Goal: Task Accomplishment & Management: Complete application form

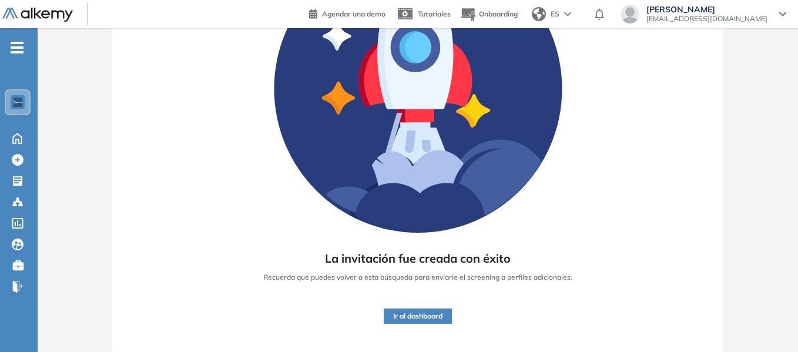
click at [414, 312] on button "Ir al dashboard" at bounding box center [418, 315] width 68 height 15
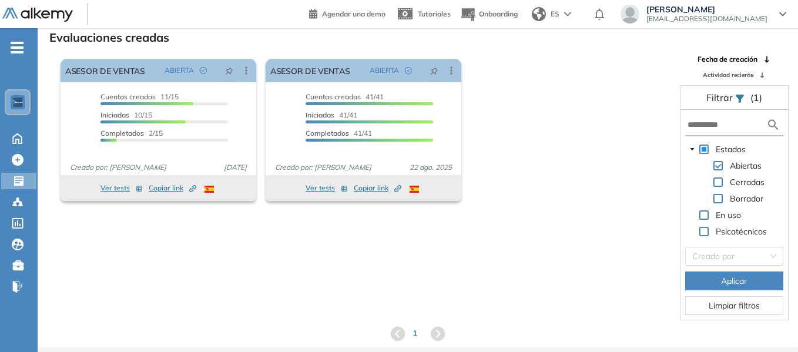
click at [549, 117] on div "El proctoring será activado ¡Importante!: Los usuarios que ya realizaron la eva…" at bounding box center [363, 130] width 615 height 152
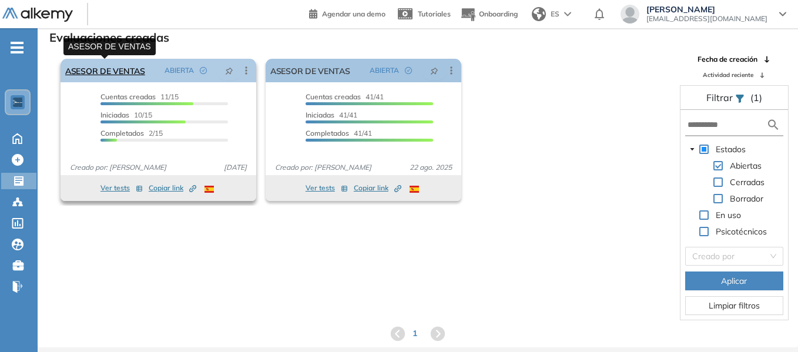
click at [117, 66] on link "ASESOR DE VENTAS" at bounding box center [105, 70] width 80 height 23
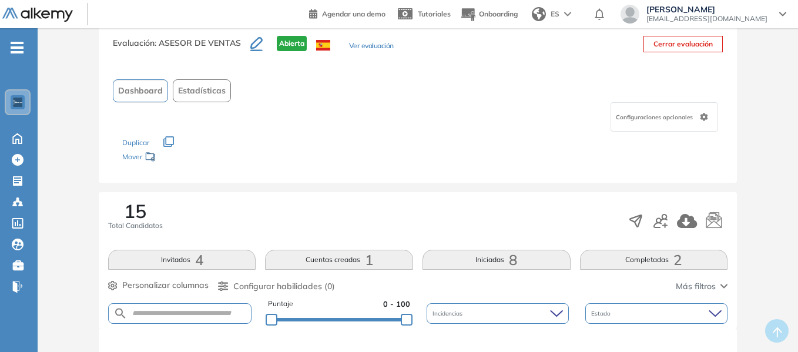
scroll to position [59, 0]
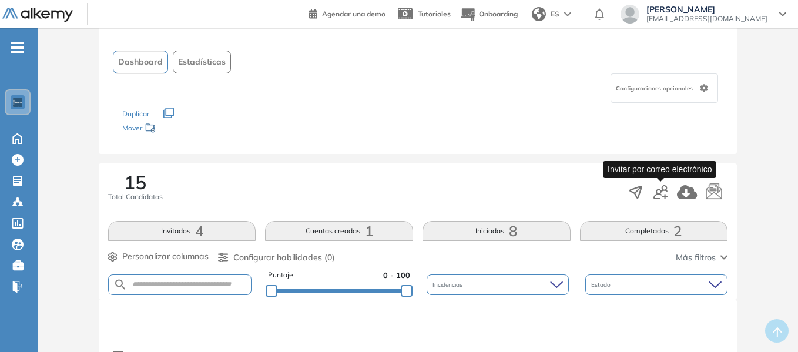
click at [662, 193] on icon "button" at bounding box center [660, 192] width 14 height 14
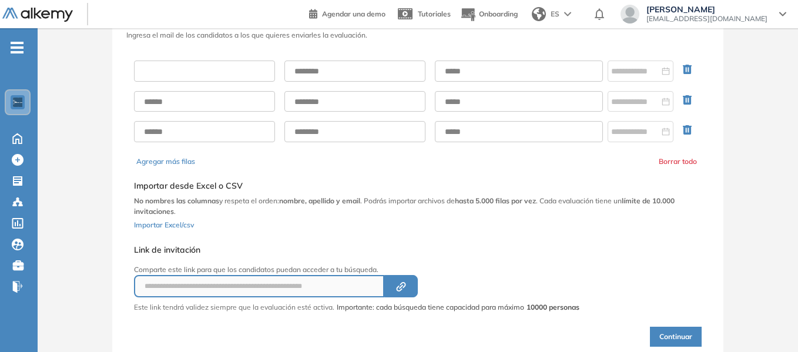
click at [213, 70] on input "text" at bounding box center [204, 71] width 141 height 21
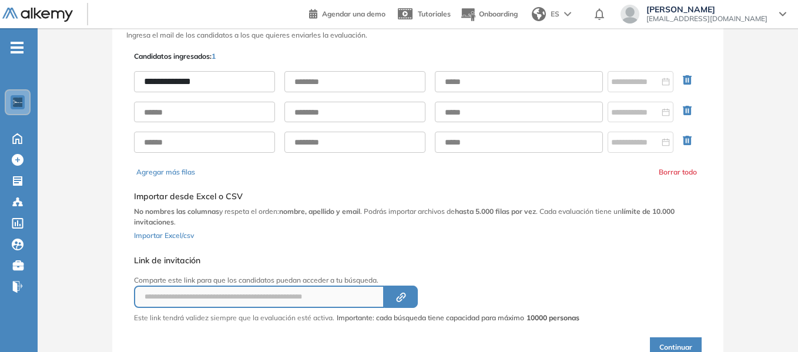
type input "**********"
click at [314, 85] on input "text" at bounding box center [354, 81] width 141 height 21
type input "**********"
click at [441, 52] on div "**********" at bounding box center [418, 204] width 572 height 310
click at [478, 75] on input "text" at bounding box center [519, 81] width 168 height 21
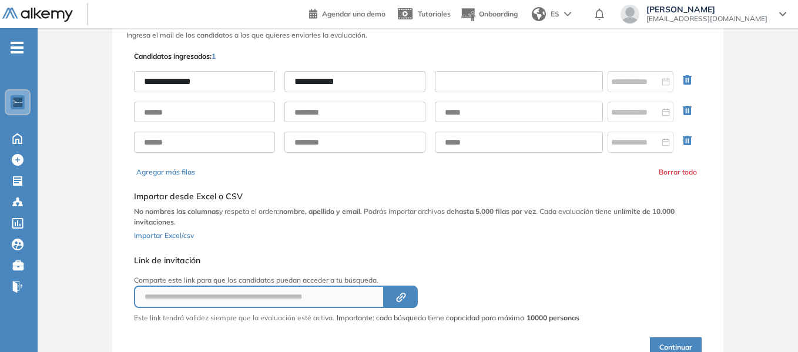
paste input "**********"
type input "**********"
click at [572, 47] on div "**********" at bounding box center [418, 204] width 564 height 320
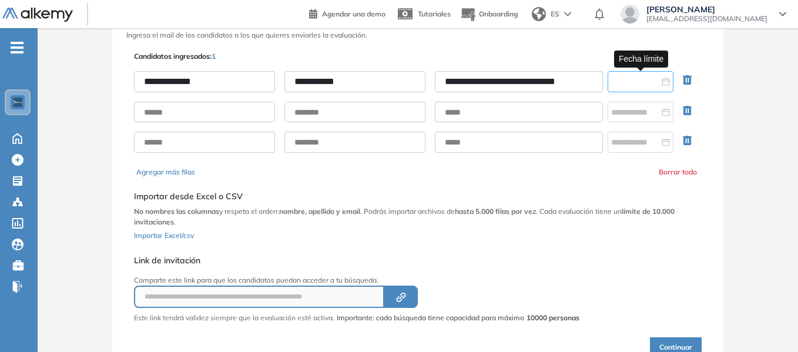
click at [635, 82] on input at bounding box center [635, 81] width 48 height 13
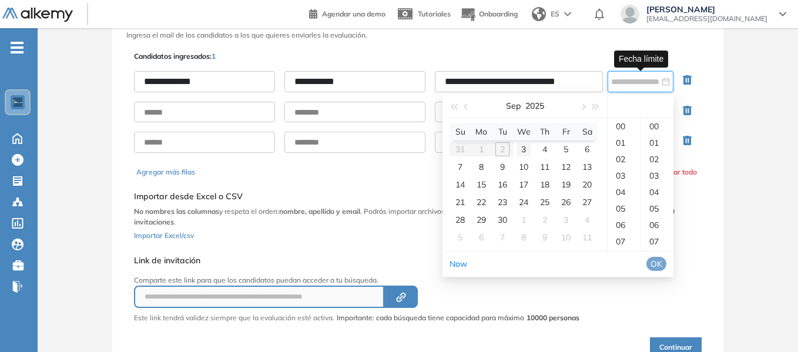
click at [518, 149] on div "3" at bounding box center [523, 149] width 14 height 14
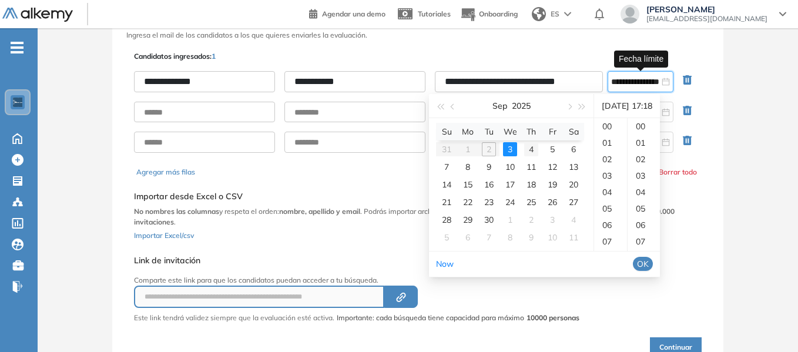
scroll to position [296, 0]
click at [606, 221] on div "23" at bounding box center [610, 225] width 33 height 16
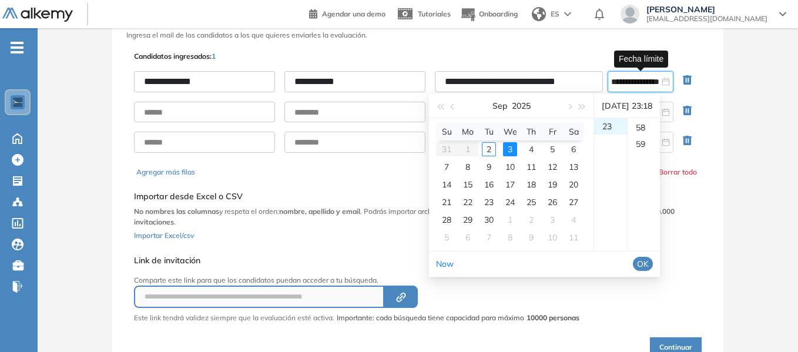
scroll to position [970, 0]
click at [648, 125] on div "59" at bounding box center [643, 126] width 32 height 16
type input "**********"
click at [649, 262] on span "OK" at bounding box center [643, 263] width 12 height 13
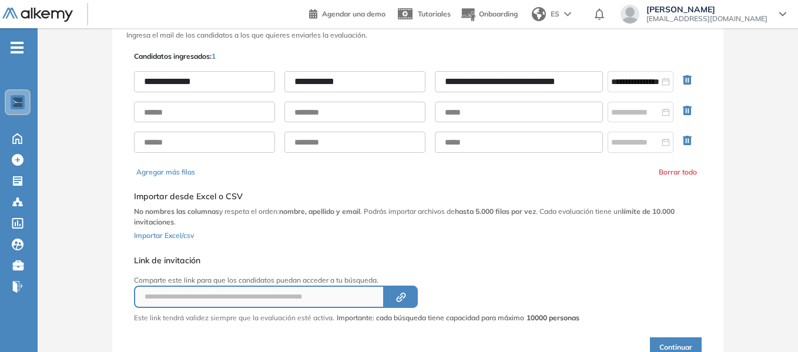
click at [690, 138] on icon "button" at bounding box center [687, 140] width 9 height 9
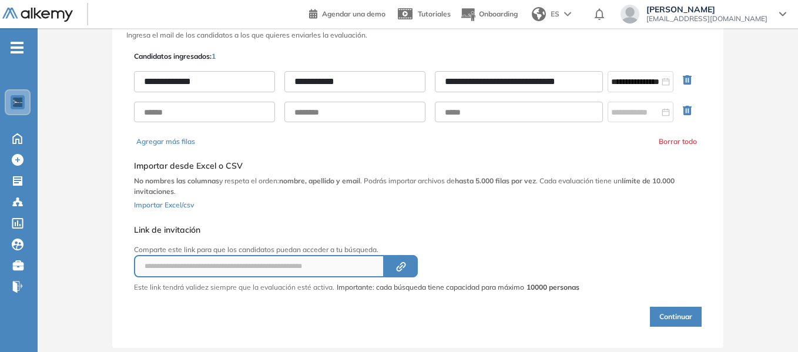
click at [688, 113] on icon "button" at bounding box center [687, 110] width 9 height 9
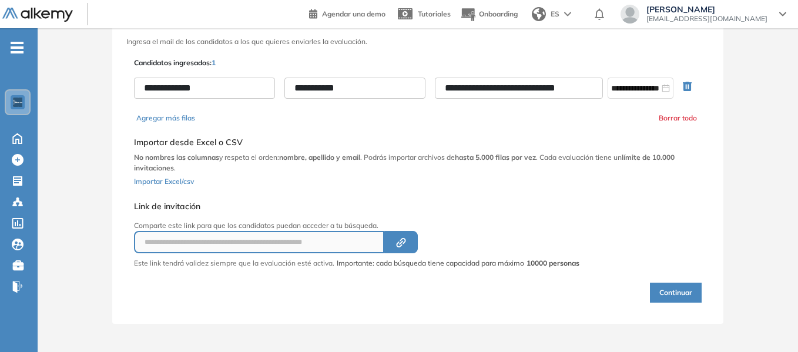
click at [674, 291] on button "Continuar" at bounding box center [676, 293] width 52 height 20
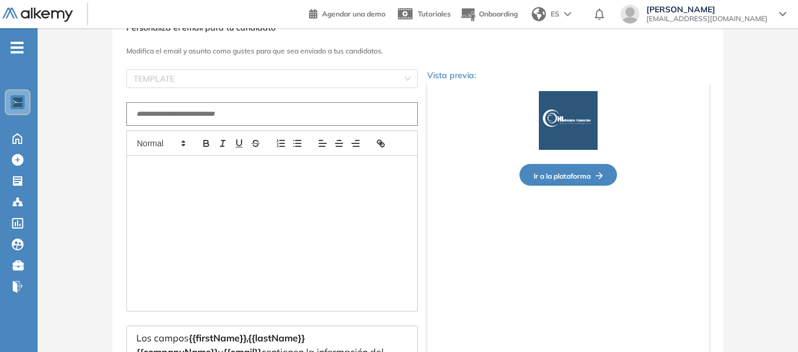
type input "**********"
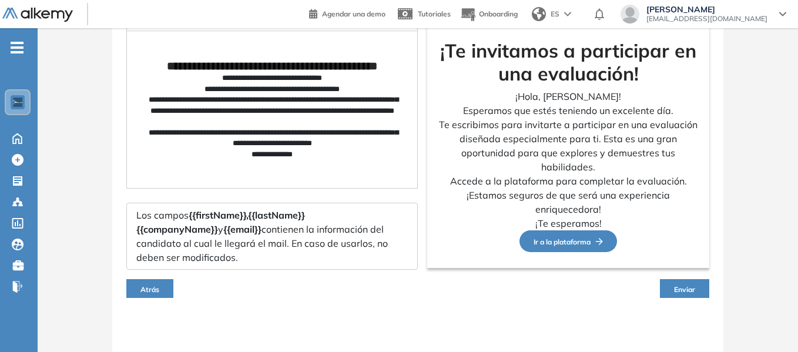
scroll to position [177, 0]
click at [678, 286] on span "Enviar" at bounding box center [684, 288] width 21 height 9
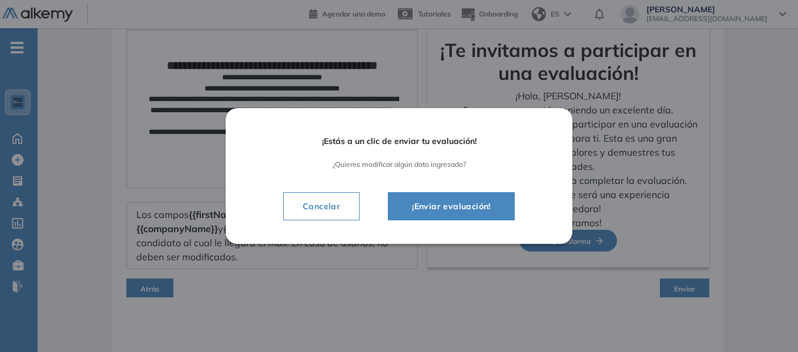
click at [462, 206] on span "¡Enviar evaluación!" at bounding box center [451, 206] width 98 height 14
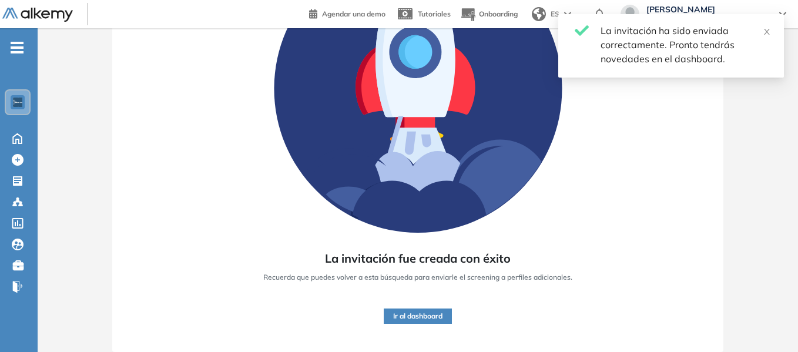
scroll to position [166, 0]
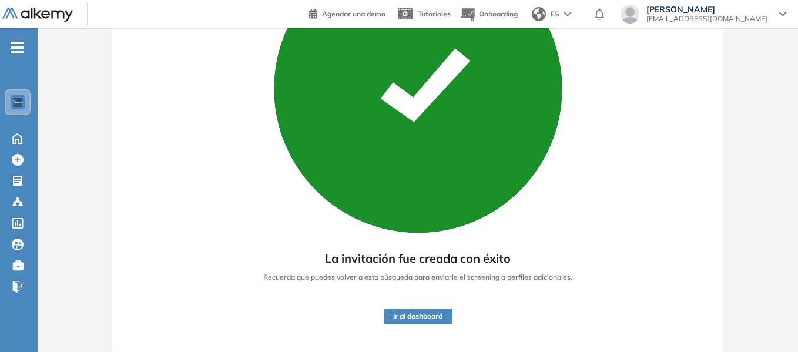
click at [416, 313] on button "Ir al dashboard" at bounding box center [418, 315] width 68 height 15
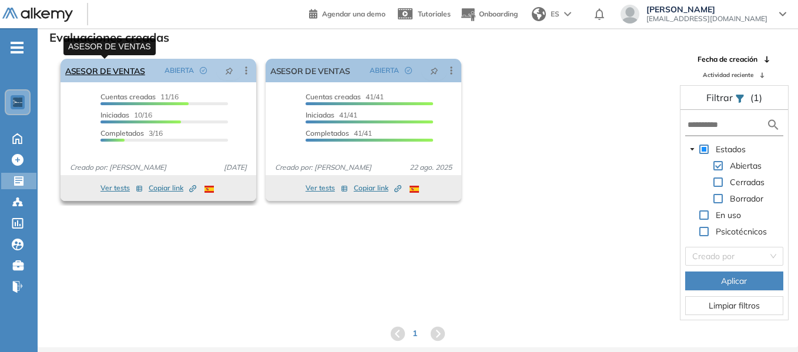
click at [116, 72] on link "ASESOR DE VENTAS" at bounding box center [105, 70] width 80 height 23
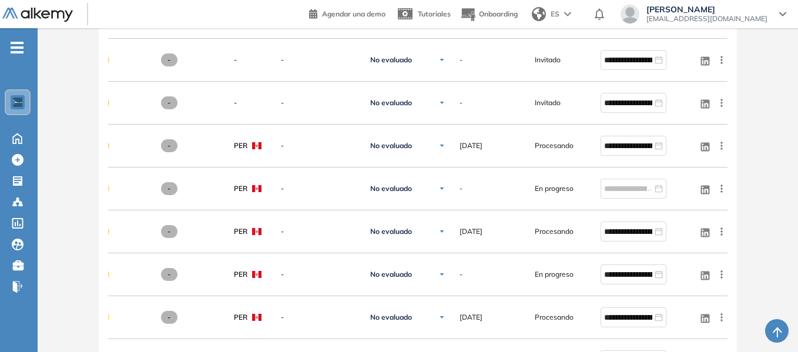
scroll to position [721, 0]
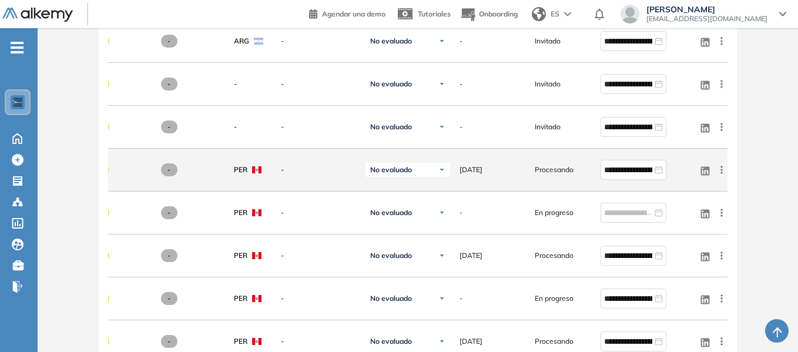
click at [721, 173] on icon at bounding box center [721, 170] width 2 height 8
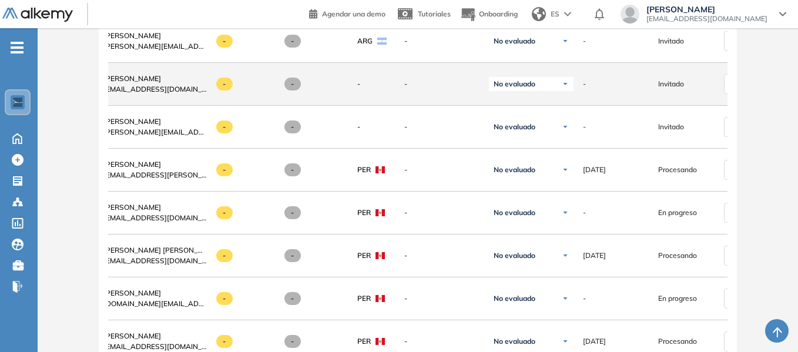
scroll to position [0, 170]
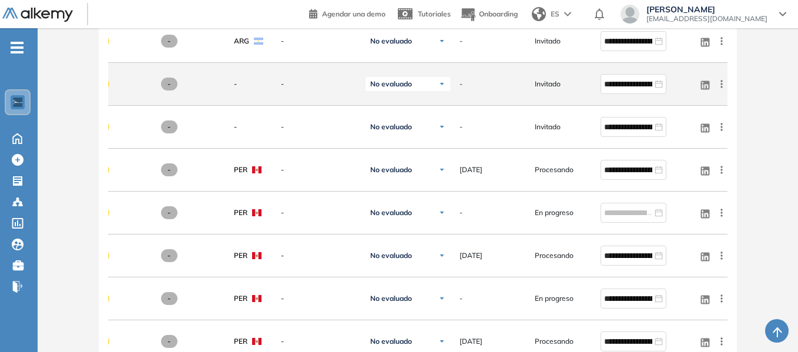
click at [722, 88] on icon at bounding box center [721, 84] width 2 height 8
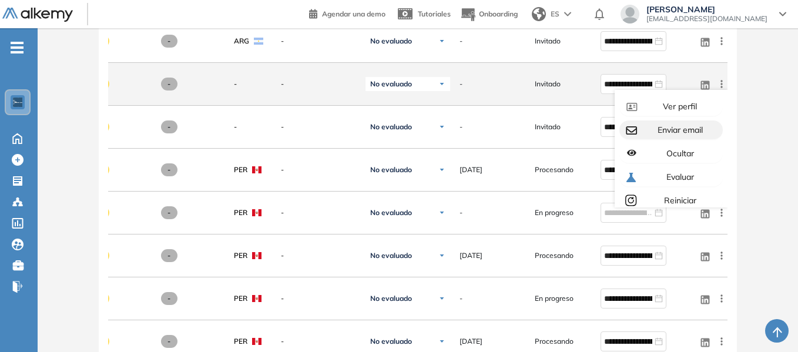
click at [693, 131] on span "Enviar email" at bounding box center [679, 130] width 48 height 11
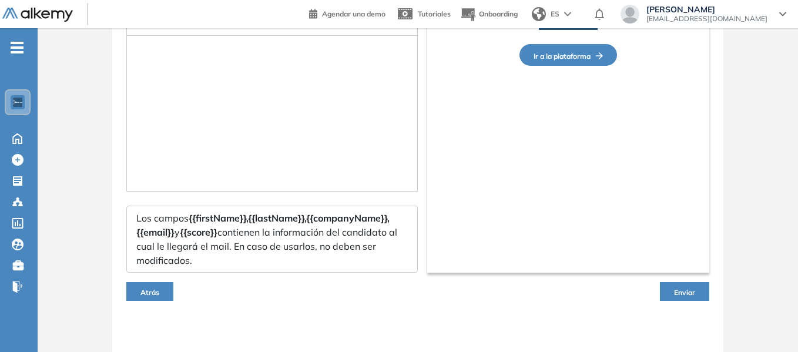
scroll to position [177, 0]
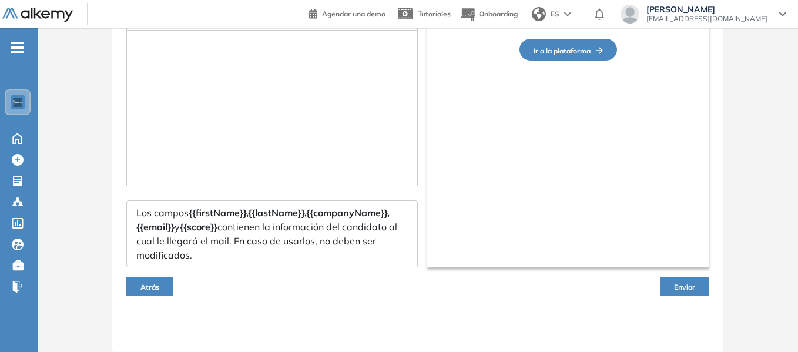
click at [148, 285] on span "Atrás" at bounding box center [149, 287] width 19 height 9
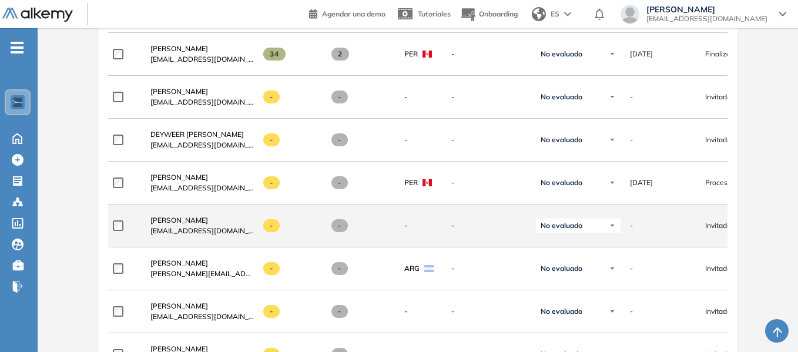
scroll to position [604, 0]
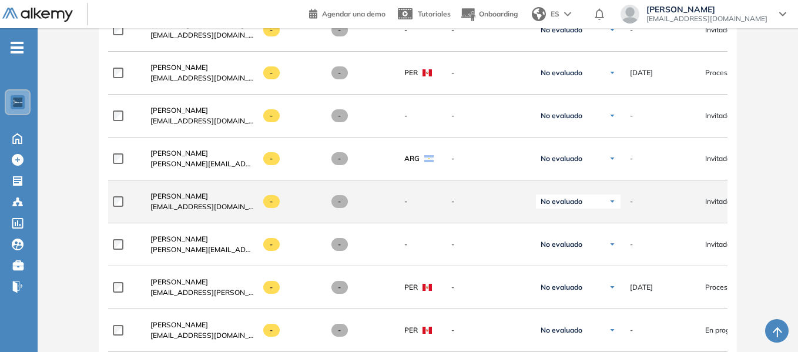
click at [612, 205] on img at bounding box center [612, 201] width 7 height 7
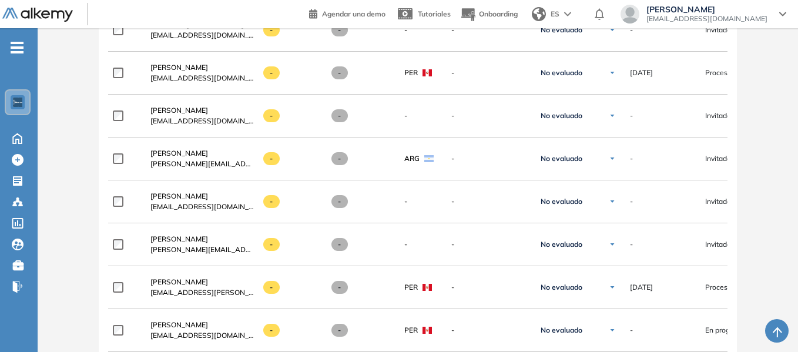
click at [757, 188] on div "Evaluación : ASESOR DE VENTAS Abierta Ver evaluación Cerrar evaluación Dashboar…" at bounding box center [417, 101] width 751 height 1306
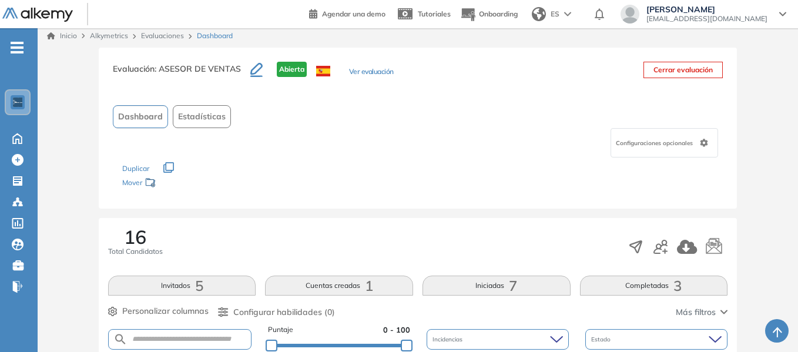
scroll to position [0, 0]
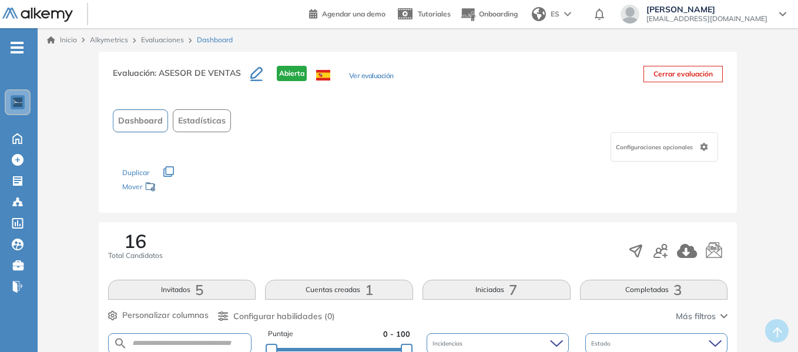
click at [372, 161] on div "Configuraciones opcionales" at bounding box center [418, 146] width 610 height 29
click at [169, 39] on link "Evaluaciones" at bounding box center [162, 39] width 43 height 9
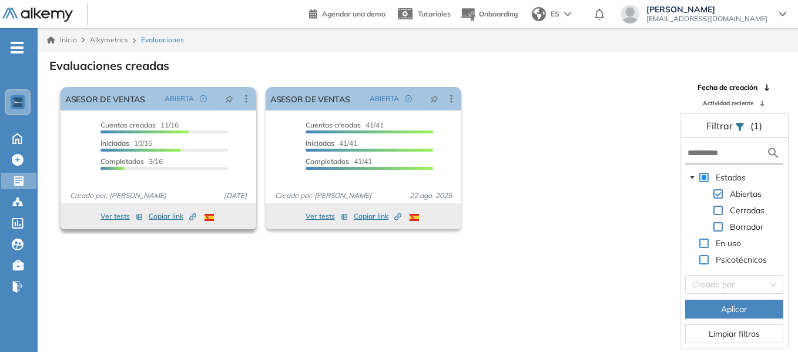
click at [192, 215] on icon "Created by potrace 1.16, written by [PERSON_NAME] [DATE]-[DATE]" at bounding box center [192, 216] width 7 height 7
click at [784, 59] on div "Evaluaciones creadas" at bounding box center [417, 64] width 741 height 16
